Goal: Information Seeking & Learning: Learn about a topic

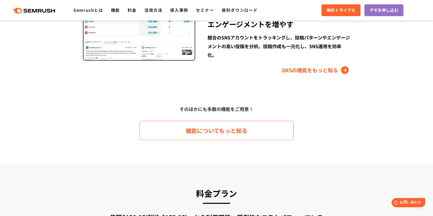
scroll to position [742, 0]
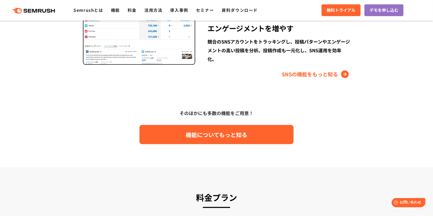
click at [198, 128] on link "機能についてもっと知る" at bounding box center [216, 134] width 154 height 19
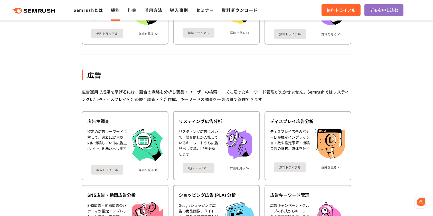
scroll to position [456, 0]
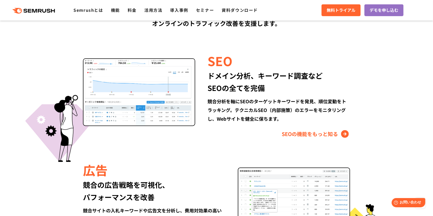
scroll to position [444, 0]
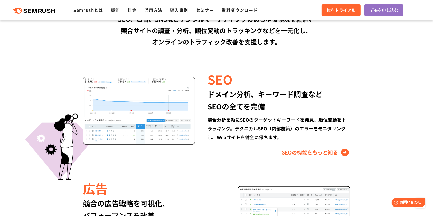
click at [288, 156] on link "SEOの機能をもっと知る" at bounding box center [316, 153] width 68 height 8
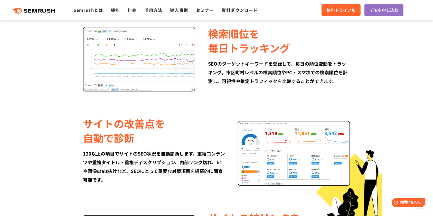
click at [134, 14] on div ".cls {fill: #FF642D;} .cls {fill: #FF642D;} Semrushとは 機能 料金 活用方法 導入事例 セミナー 資料ダウ…" at bounding box center [216, 10] width 433 height 15
click at [134, 10] on link "料金" at bounding box center [132, 10] width 9 height 6
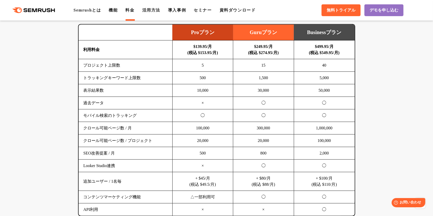
scroll to position [342, 0]
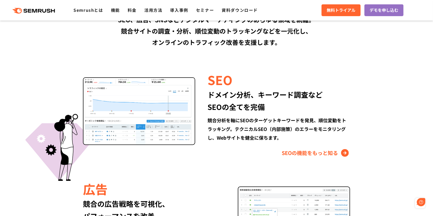
scroll to position [444, 0]
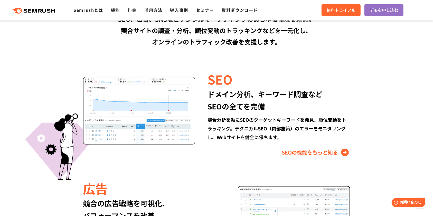
click at [298, 150] on link "SEOの機能をもっと知る" at bounding box center [316, 153] width 68 height 8
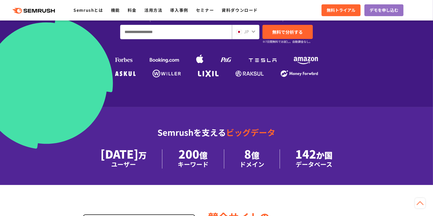
scroll to position [114, 0]
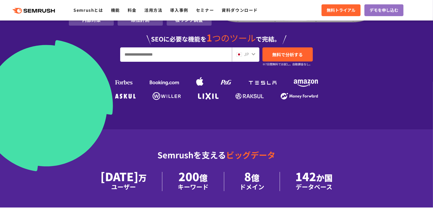
click at [147, 56] on input "URL、キーワードを入力してください" at bounding box center [175, 55] width 111 height 14
type input "*"
type input "**********"
click at [280, 52] on span "無料で分析する" at bounding box center [287, 54] width 31 height 6
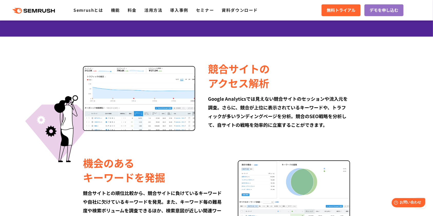
scroll to position [399, 0]
